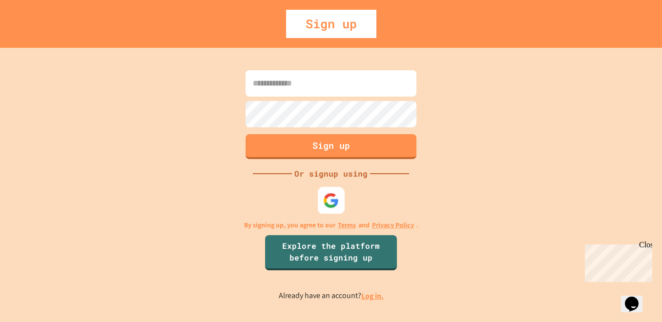
click at [329, 202] on img at bounding box center [331, 201] width 16 height 16
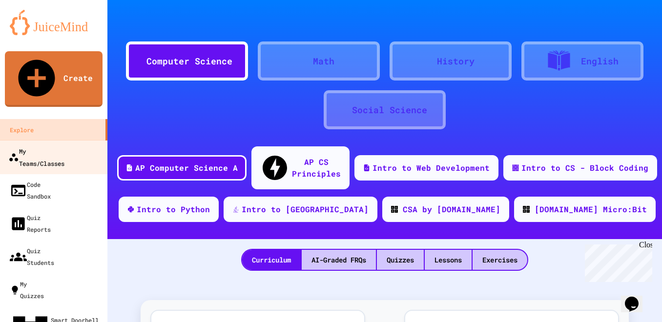
click at [64, 145] on div "My Teams/Classes" at bounding box center [36, 157] width 56 height 24
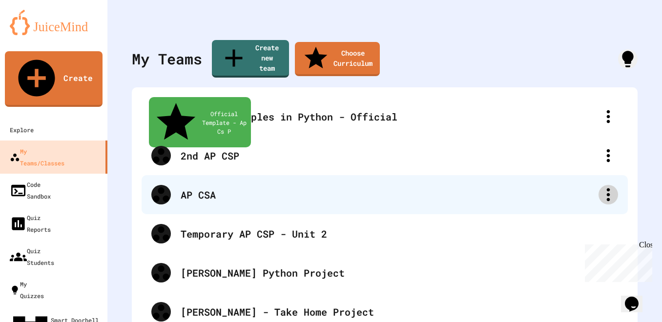
click at [600, 185] on icon at bounding box center [609, 195] width 20 height 20
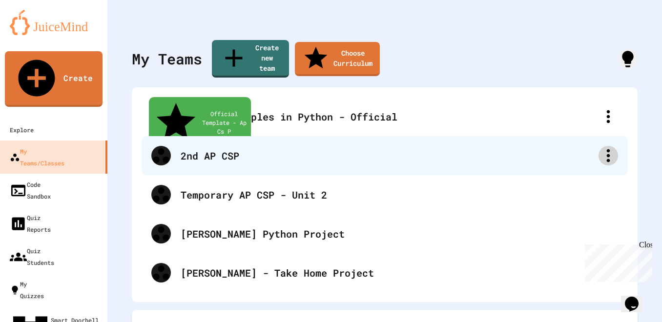
click at [600, 146] on icon at bounding box center [609, 156] width 20 height 20
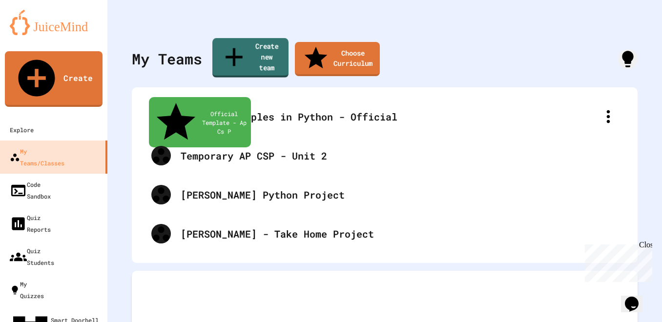
click at [271, 50] on link "Create new team" at bounding box center [250, 58] width 76 height 40
type input "**********"
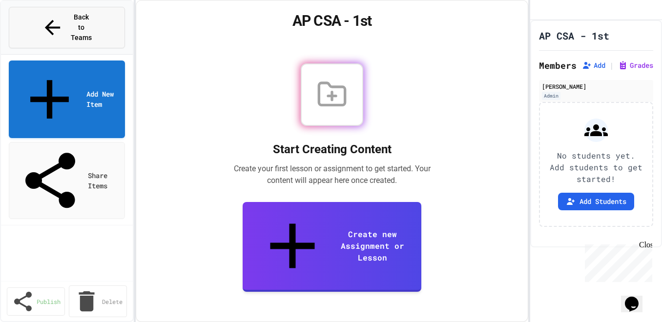
click at [41, 20] on icon at bounding box center [52, 27] width 23 height 23
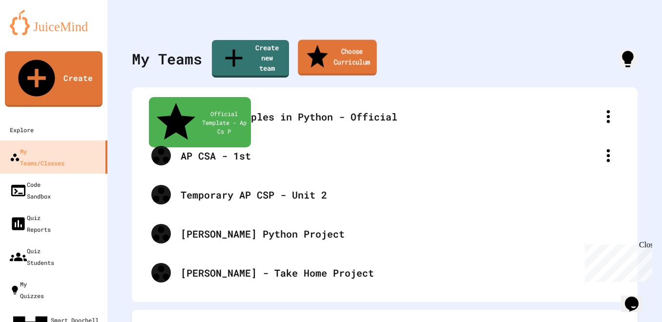
click at [361, 52] on link "Choose Curriculum" at bounding box center [337, 58] width 79 height 36
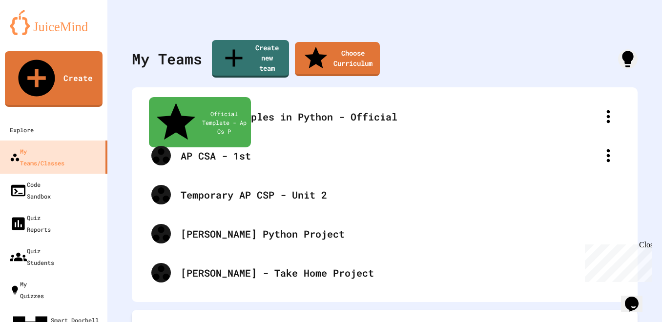
type input "**********"
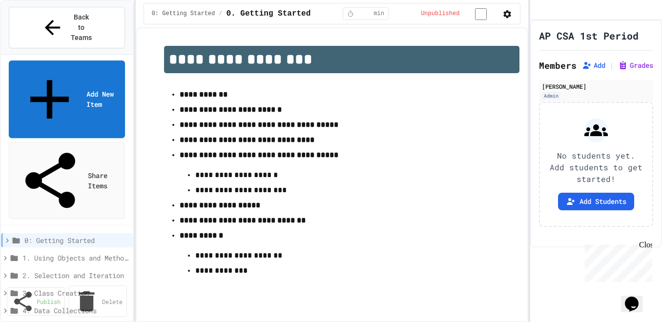
click at [9, 236] on icon at bounding box center [7, 240] width 9 height 9
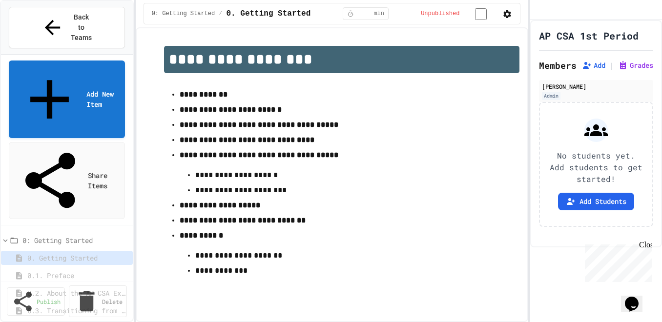
click at [81, 271] on span "0.1. Preface" at bounding box center [75, 276] width 96 height 10
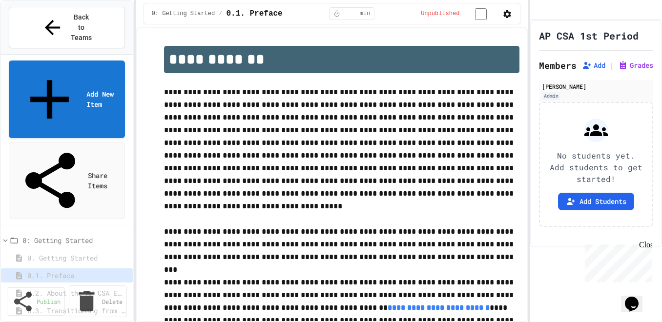
click at [77, 288] on span "0.2. About the AP CSA Exam" at bounding box center [75, 293] width 96 height 10
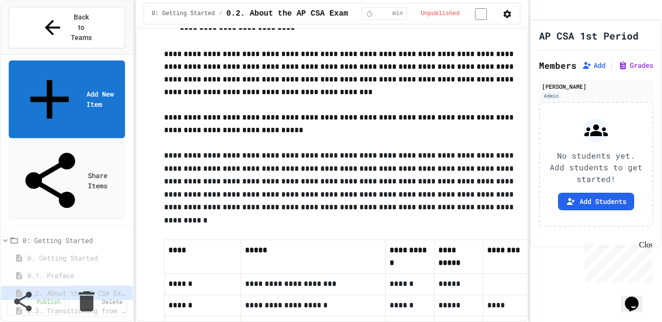
scroll to position [691, 0]
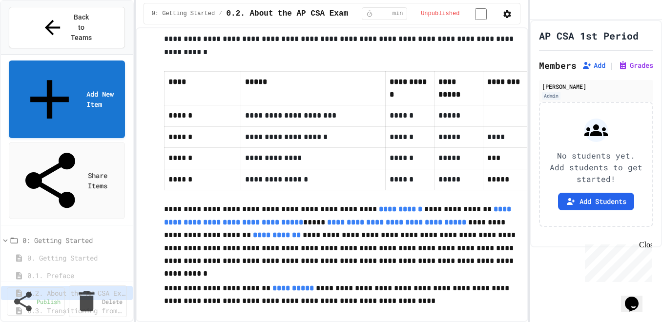
click at [84, 306] on span "0.3. Transitioning from AP CSP to AP CSA" at bounding box center [75, 311] width 96 height 10
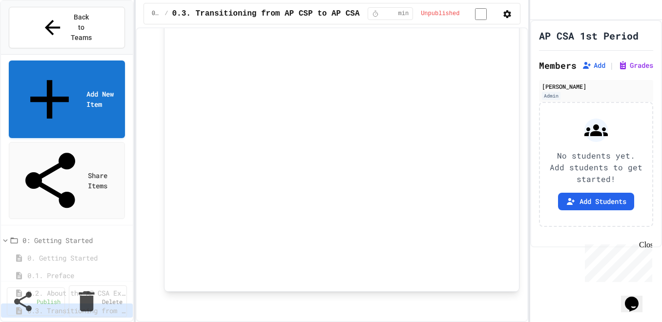
scroll to position [859, 0]
click at [73, 322] on span "0.4. Java Development Environments" at bounding box center [75, 328] width 96 height 10
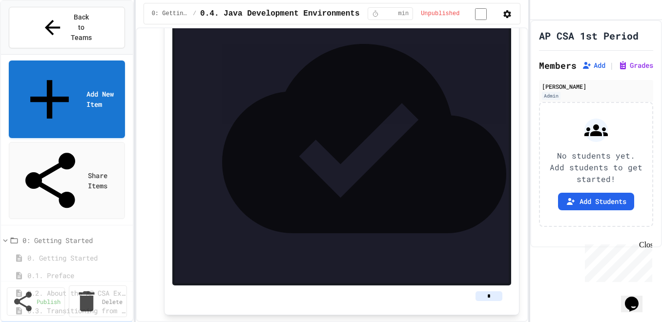
scroll to position [420, 0]
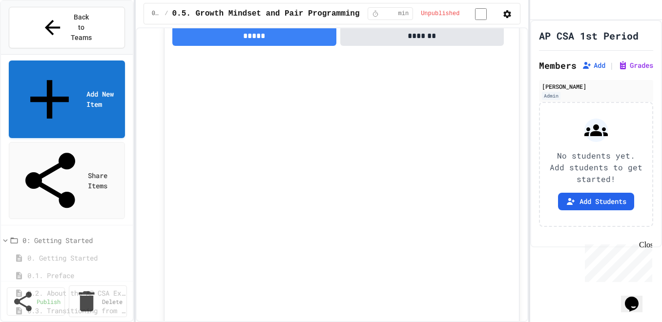
scroll to position [935, 0]
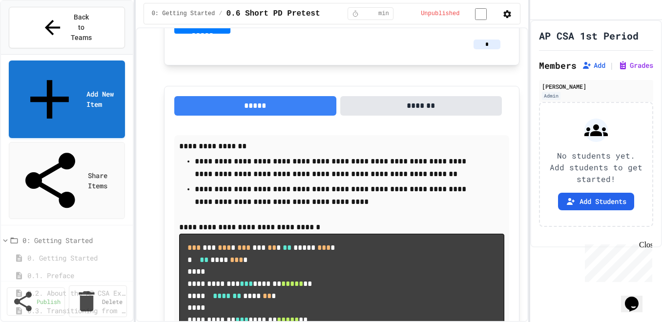
scroll to position [3100, 0]
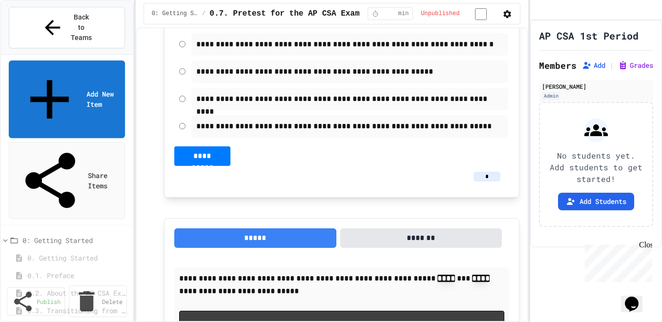
scroll to position [1618, 0]
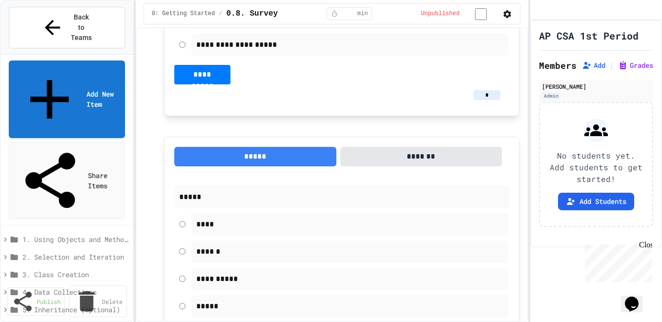
scroll to position [177, 0]
click at [8, 235] on icon at bounding box center [5, 239] width 9 height 9
click at [64, 252] on span "1.1. Introduction to Algorithms, Programming, and Compilers" at bounding box center [75, 257] width 96 height 10
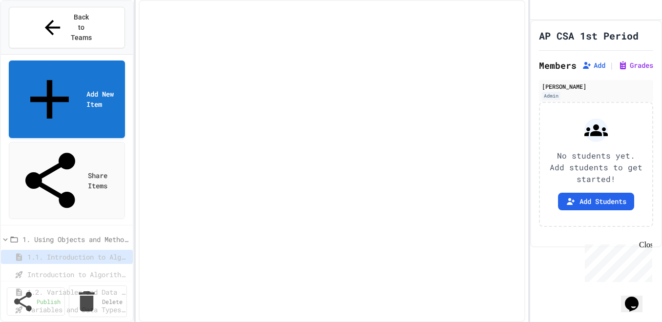
select select "***"
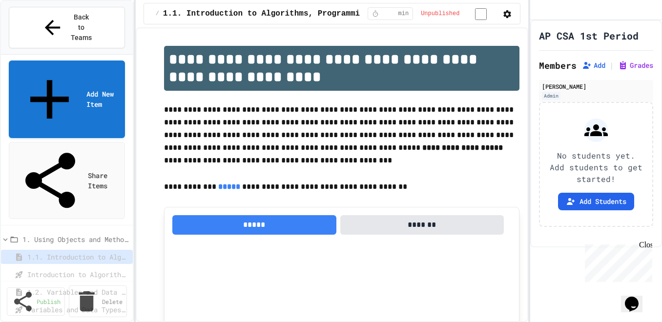
click at [60, 270] on span "Introduction to Algorithms, Programming, and Compilers" at bounding box center [77, 275] width 100 height 10
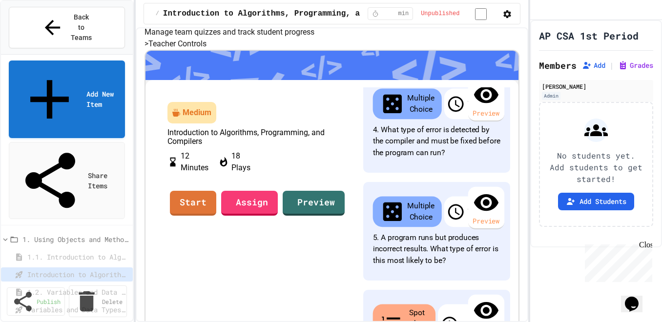
scroll to position [139, 0]
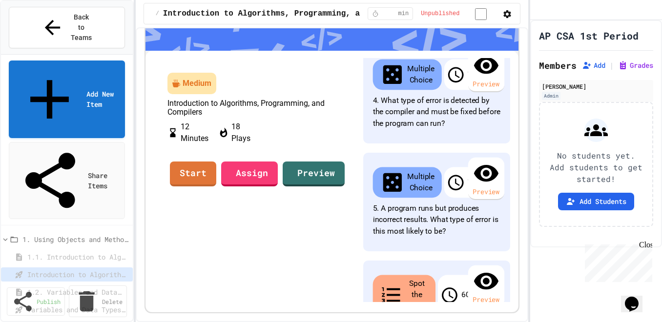
click at [49, 287] on span "1.2. Variables and Data Types" at bounding box center [75, 292] width 96 height 10
select select "***"
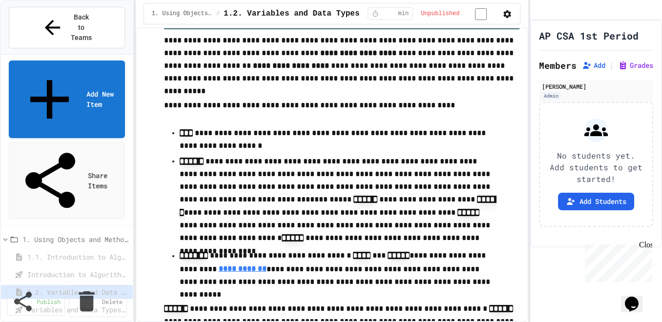
scroll to position [1126, 0]
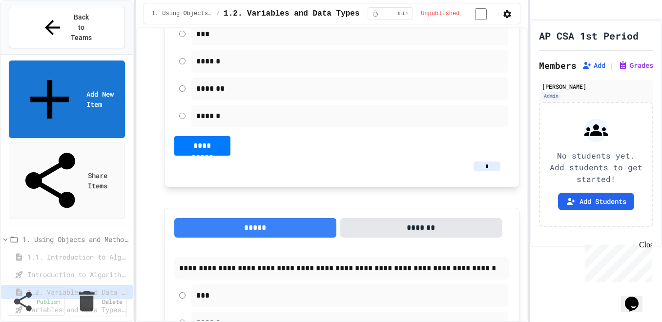
click at [22, 322] on icon at bounding box center [19, 327] width 9 height 9
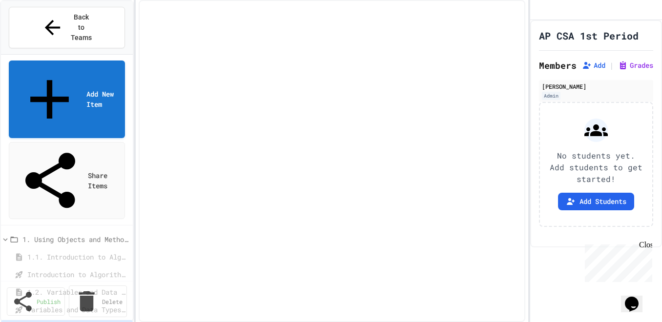
select select "***"
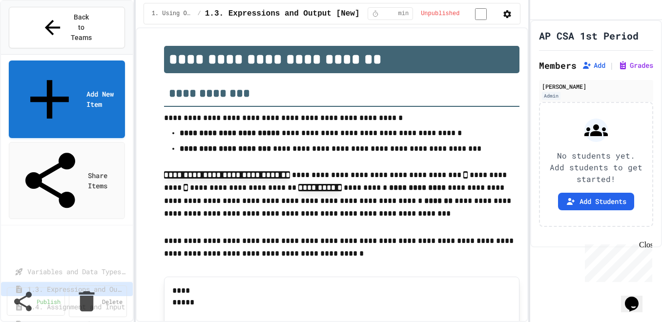
scroll to position [270, 0]
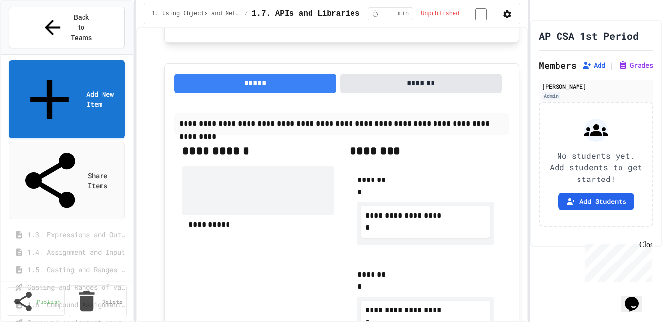
scroll to position [1402, 0]
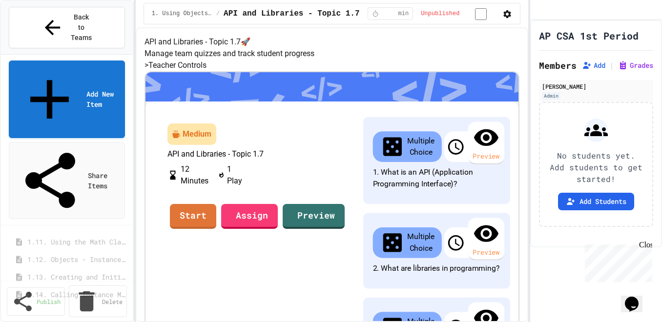
scroll to position [646, 0]
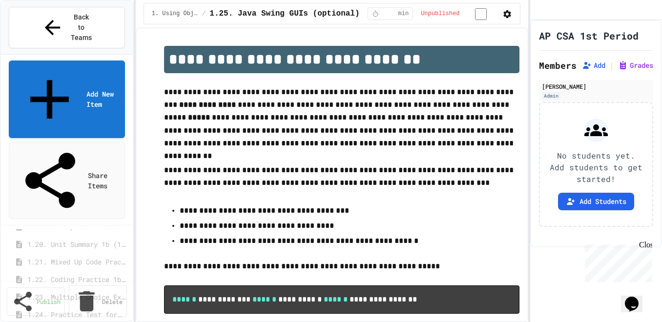
click at [80, 310] on span "1.24. Practice Test for Objects (1.12-1.14)" at bounding box center [75, 315] width 96 height 10
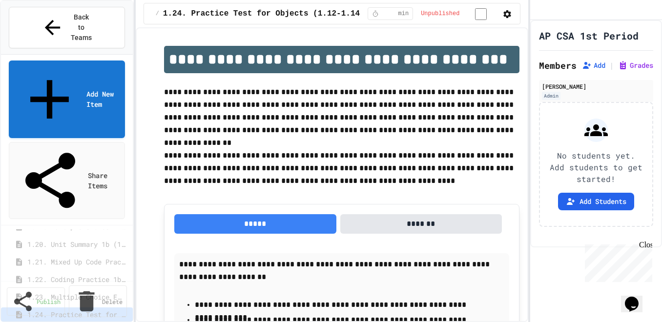
click at [88, 292] on span "1.23. Multiple Choice Exercises for Unit 1b (1.9-1.15)" at bounding box center [75, 297] width 96 height 10
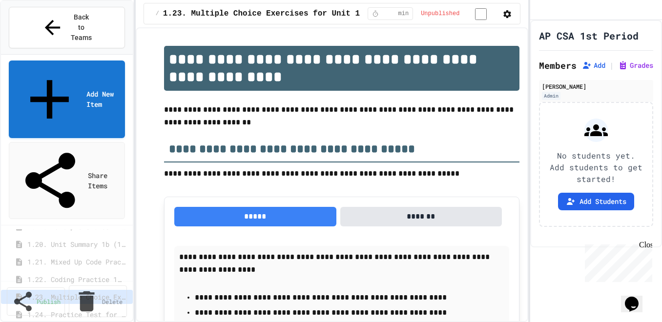
click at [82, 274] on span "1.22. Coding Practice 1b (1.7-1.15)" at bounding box center [75, 279] width 96 height 10
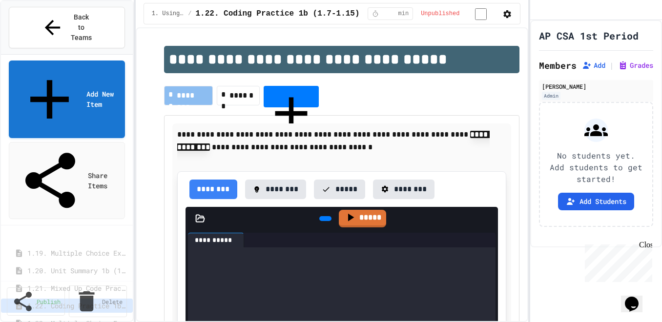
scroll to position [611, 0]
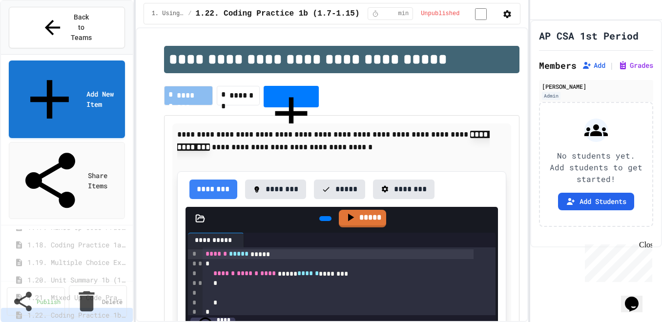
click at [69, 292] on span "1.21. Mixed Up Code Practice 1b (1.7-1.15)" at bounding box center [75, 297] width 96 height 10
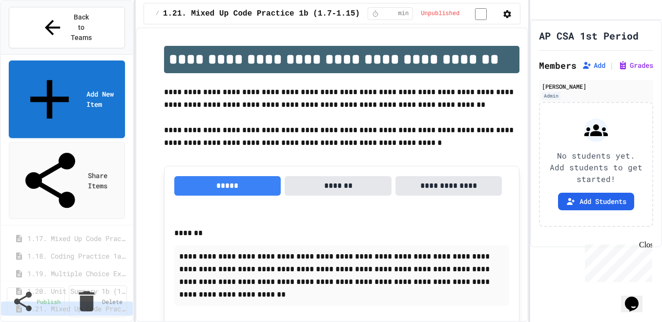
scroll to position [599, 0]
click at [70, 287] on span "1.20. Unit Summary 1b (1.7-1.15)" at bounding box center [75, 292] width 96 height 10
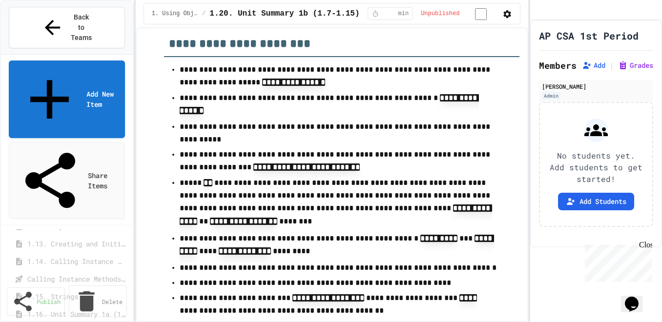
scroll to position [538, 0]
click at [81, 278] on span "1.16. Unit Summary 1a (1.1-1.6)" at bounding box center [75, 283] width 96 height 10
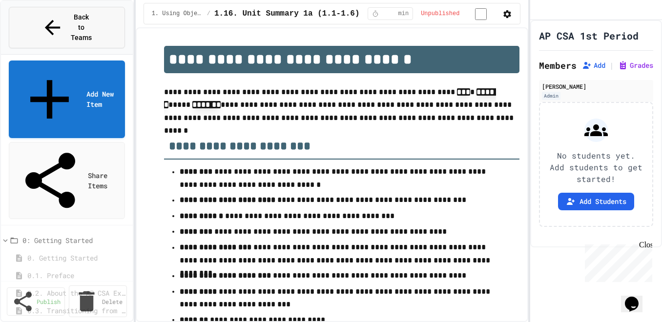
click at [47, 16] on div "Back to Teams" at bounding box center [66, 27] width 51 height 31
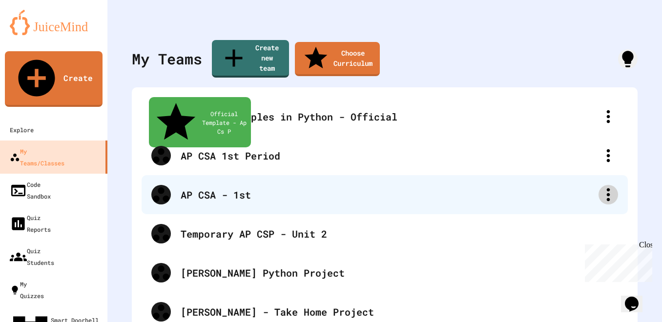
click at [602, 185] on icon at bounding box center [609, 195] width 20 height 20
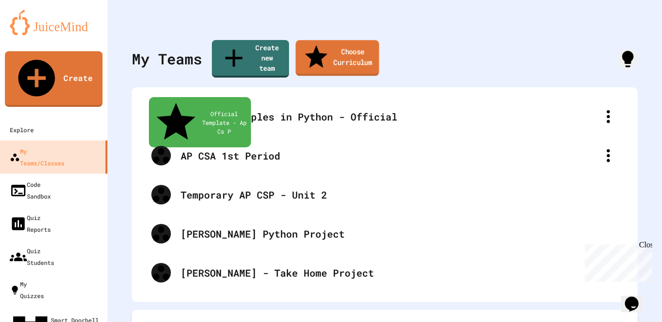
click at [365, 53] on link "Choose Curriculum" at bounding box center [336, 58] width 83 height 36
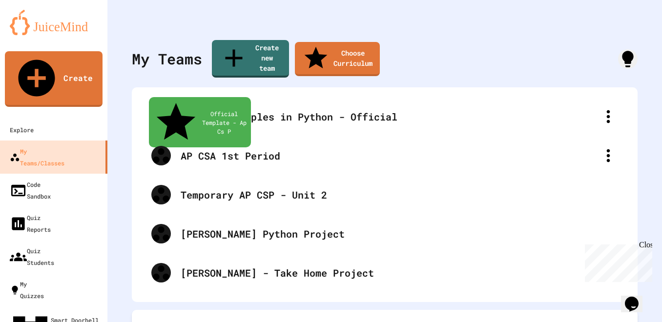
type input "**********"
